Goal: Transaction & Acquisition: Purchase product/service

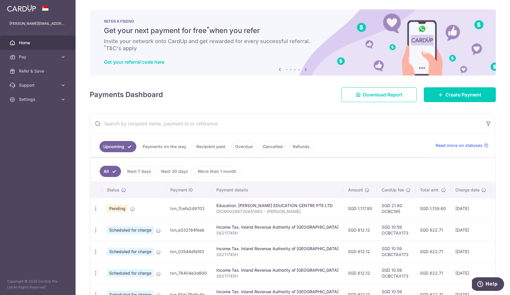
scroll to position [0, 14]
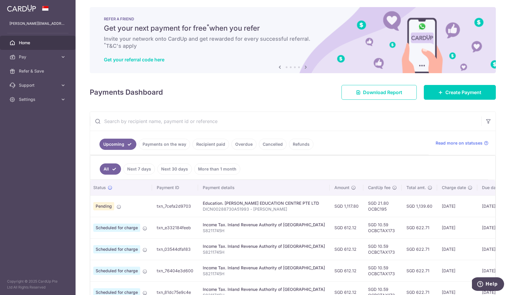
click at [248, 115] on input "text" at bounding box center [285, 121] width 391 height 19
click at [40, 43] on span "Home" at bounding box center [38, 43] width 39 height 6
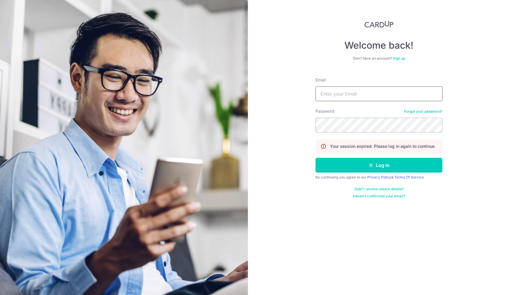
type input "[PERSON_NAME][EMAIL_ADDRESS][DOMAIN_NAME]"
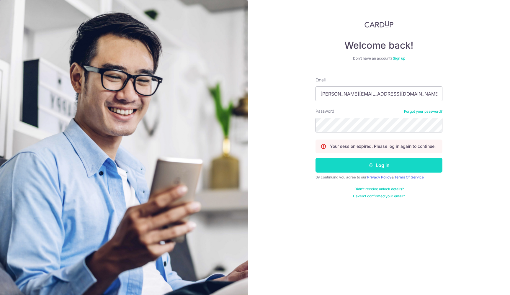
click at [384, 169] on button "Log in" at bounding box center [378, 165] width 127 height 15
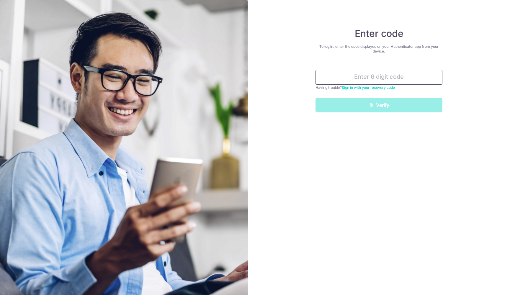
click at [394, 81] on input "text" at bounding box center [378, 77] width 127 height 15
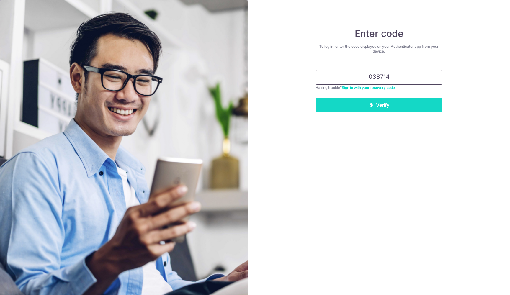
type input "038714"
click at [388, 105] on button "Verify" at bounding box center [378, 105] width 127 height 15
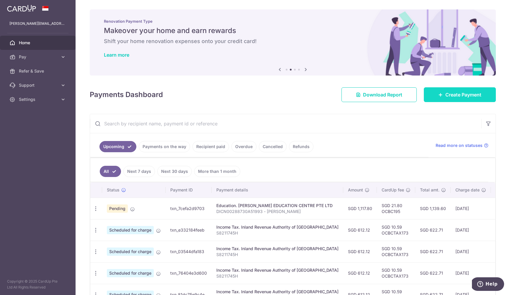
click at [440, 94] on link "Create Payment" at bounding box center [460, 94] width 72 height 15
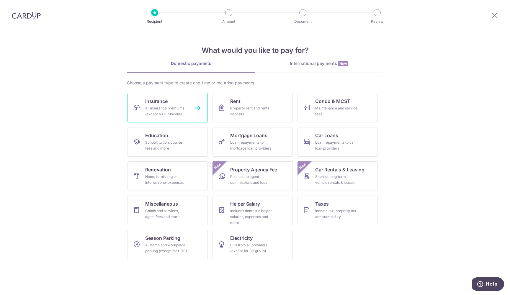
click at [167, 114] on div "All insurance premiums (except NTUC Income)" at bounding box center [166, 111] width 42 height 12
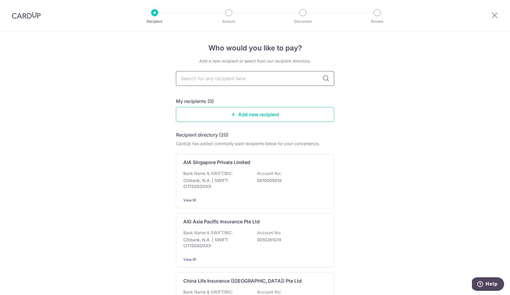
click at [219, 78] on input "text" at bounding box center [255, 78] width 158 height 15
type input "hsbc"
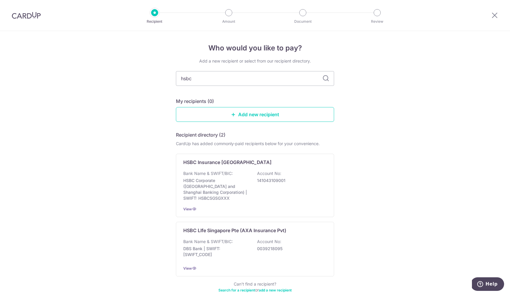
click at [324, 80] on icon at bounding box center [325, 78] width 7 height 7
click at [324, 79] on icon at bounding box center [325, 78] width 7 height 7
click at [327, 160] on div "HSBC Insurance Singapore Bank Name & SWIFT/BIC: HSBC Corporate (Hongkong and Sh…" at bounding box center [255, 185] width 158 height 63
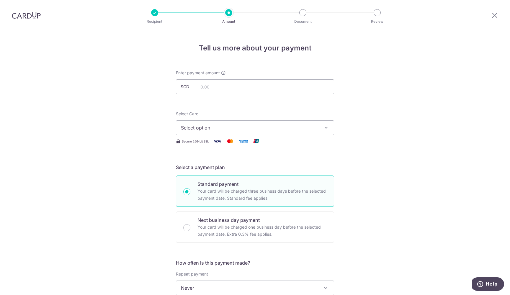
scroll to position [64, 0]
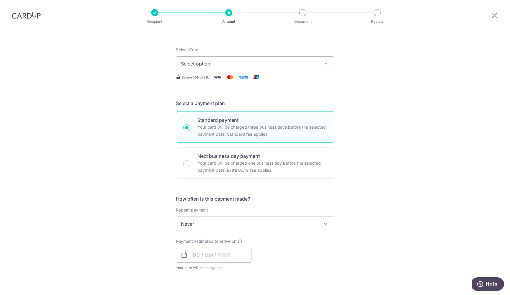
click at [271, 63] on span "Select option" at bounding box center [249, 63] width 137 height 7
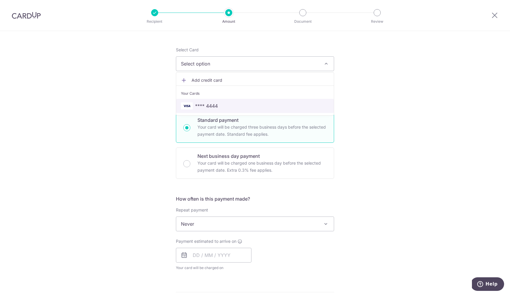
click at [251, 104] on span "**** 4444" at bounding box center [255, 105] width 148 height 7
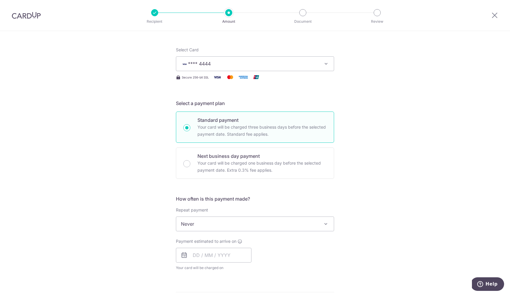
scroll to position [0, 0]
